Goal: Navigation & Orientation: Find specific page/section

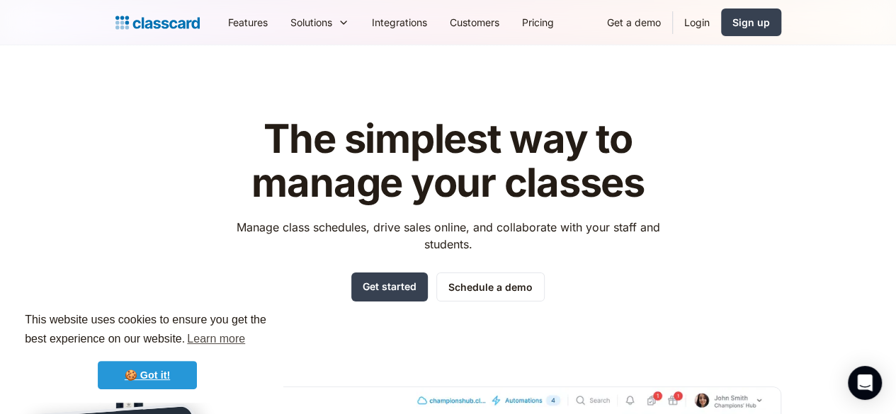
click at [176, 380] on link "🍪 Got it!" at bounding box center [147, 375] width 99 height 28
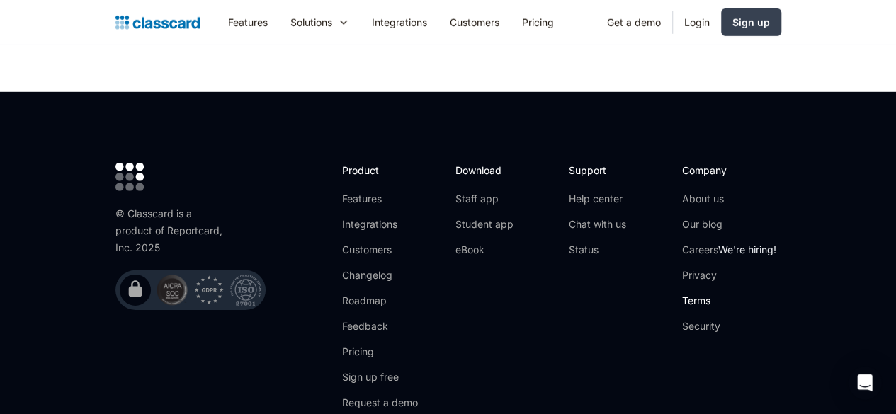
scroll to position [4743, 0]
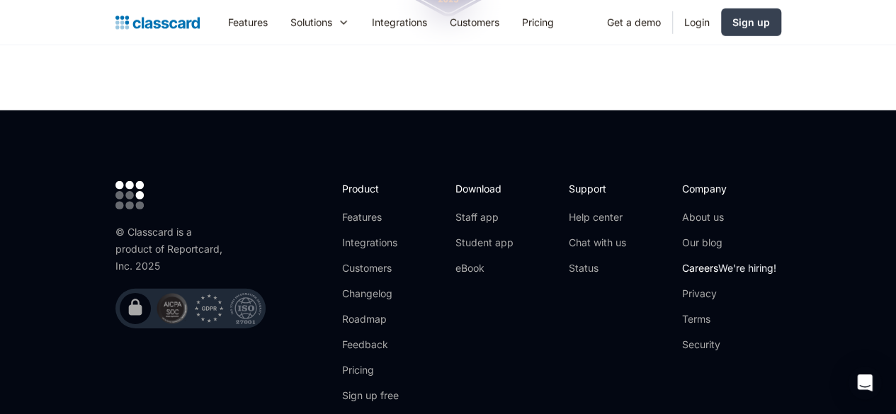
click at [763, 261] on link "Careers We're hiring!" at bounding box center [729, 268] width 94 height 14
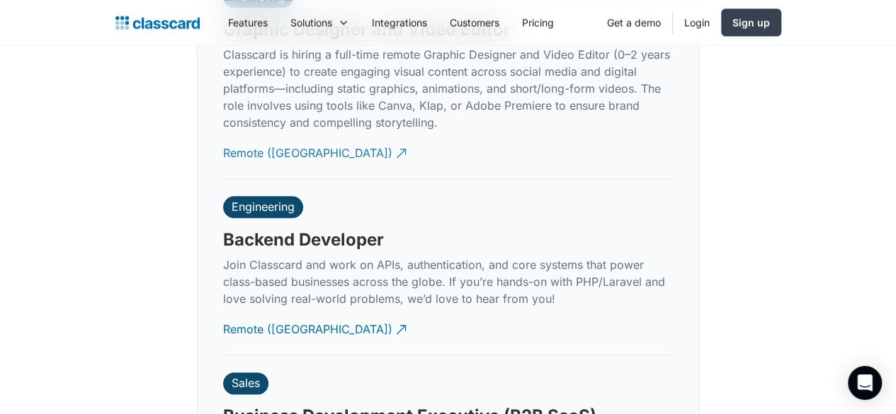
scroll to position [3339, 0]
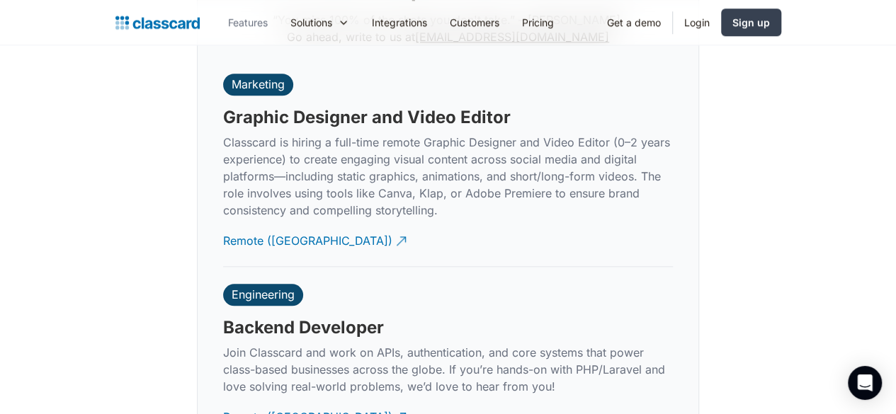
click at [217, 29] on link "Features" at bounding box center [248, 22] width 62 height 32
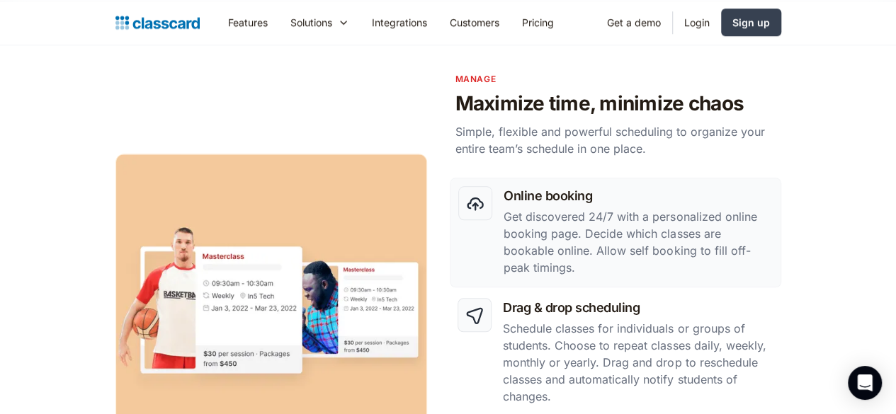
scroll to position [708, 0]
